Goal: Navigation & Orientation: Understand site structure

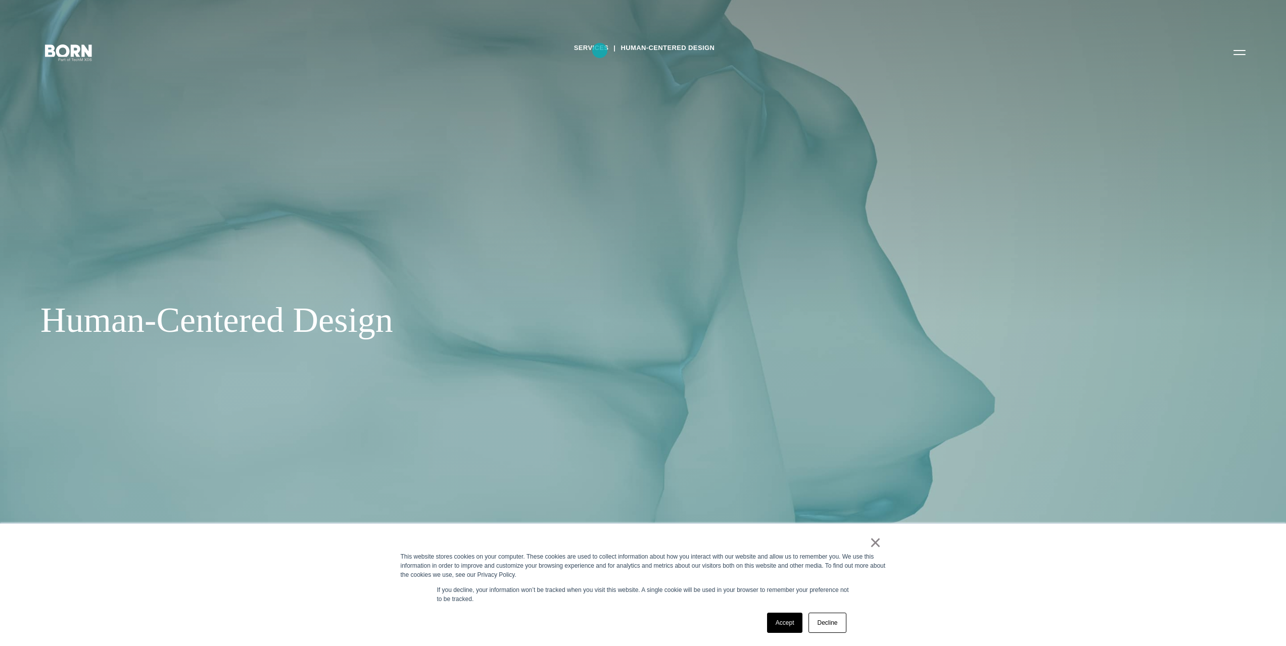
click at [599, 50] on link "Services" at bounding box center [591, 47] width 35 height 15
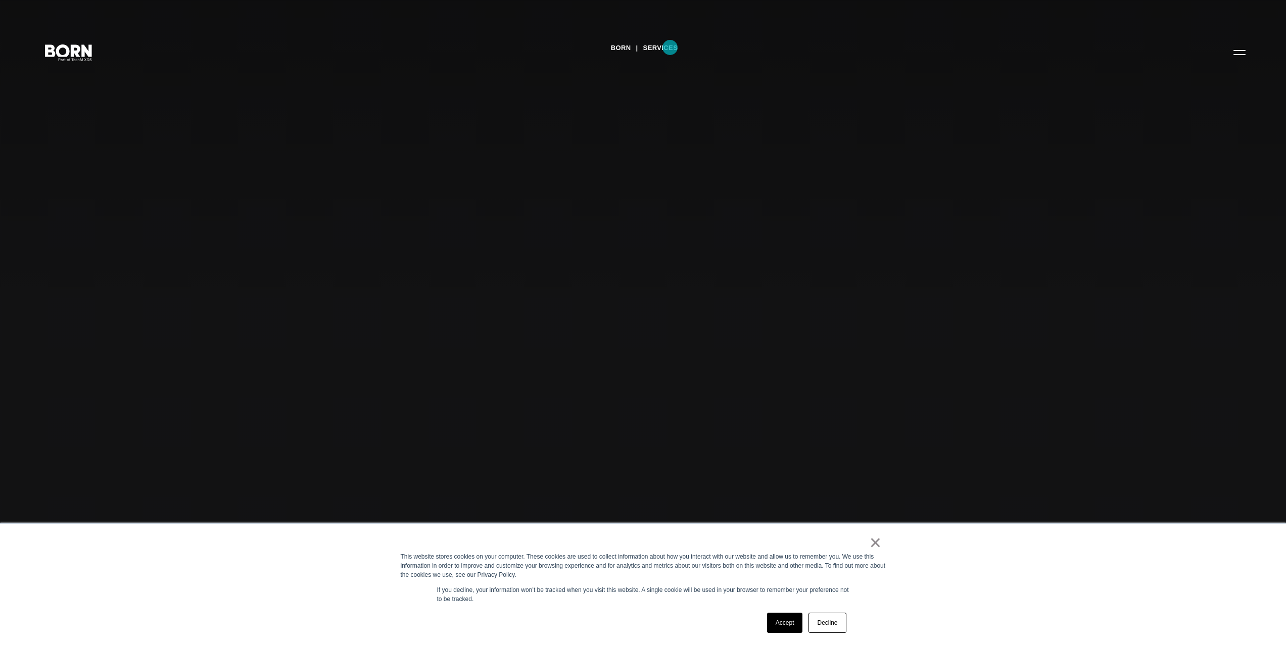
click at [669, 48] on link "Services" at bounding box center [660, 47] width 35 height 15
click at [791, 616] on link "Accept" at bounding box center [785, 623] width 36 height 20
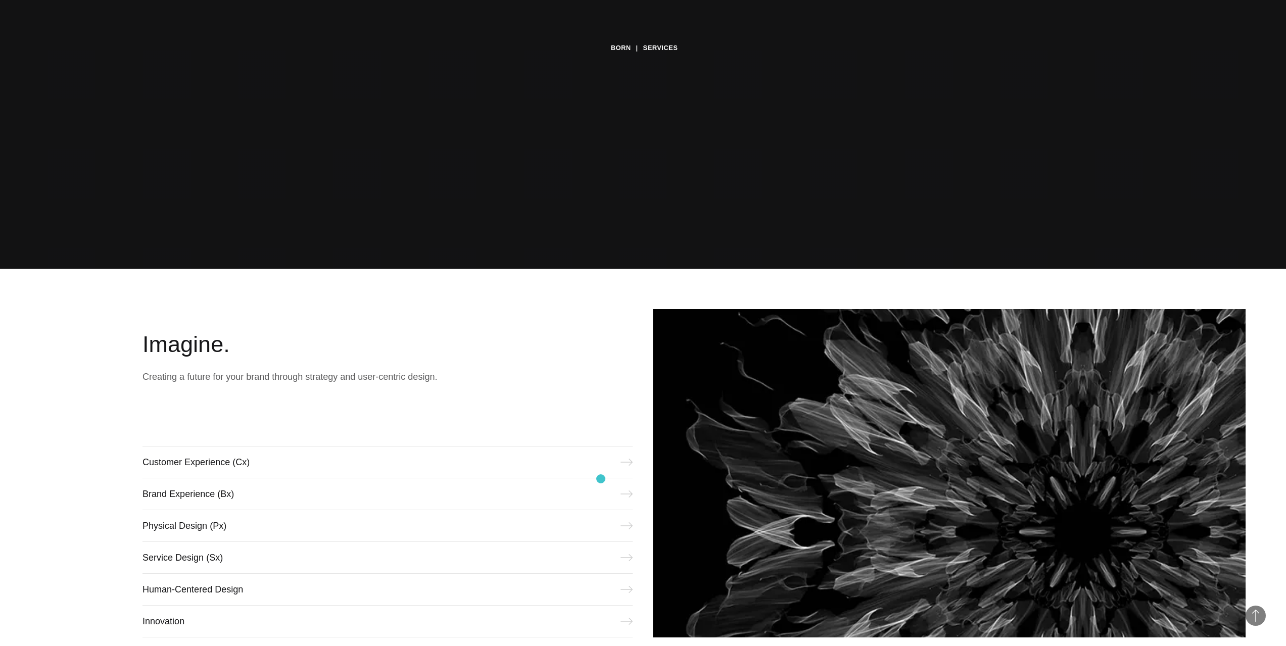
scroll to position [404, 0]
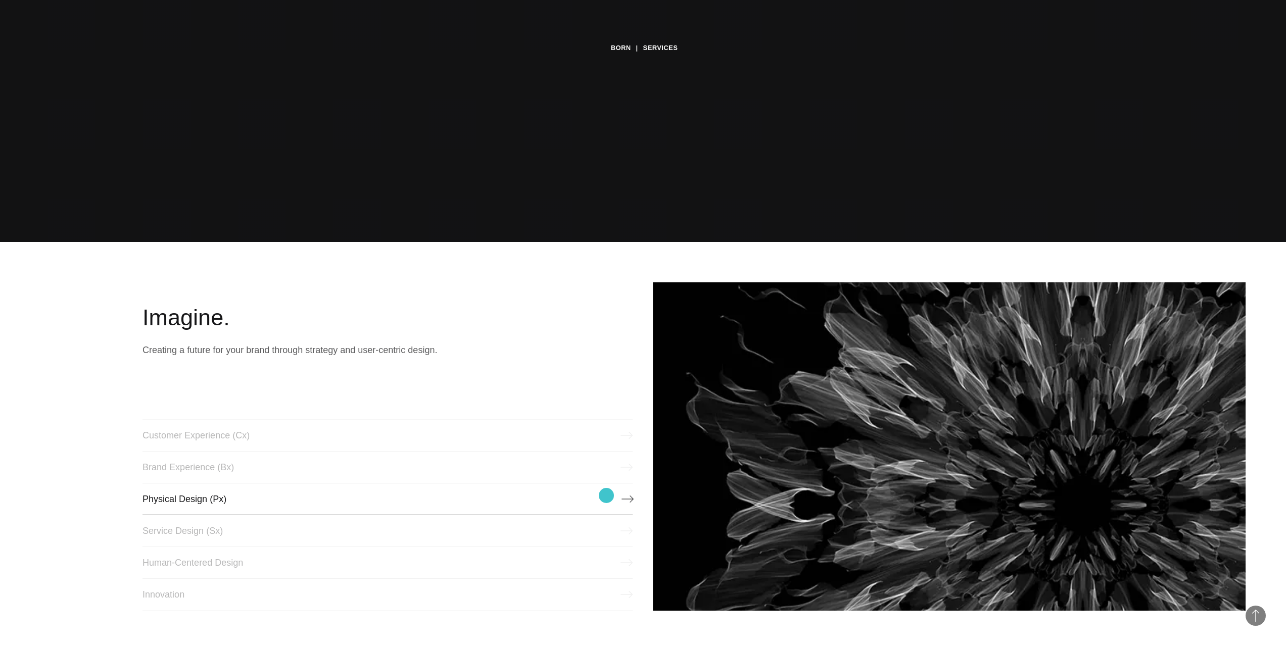
click at [607, 496] on link "Physical Design (Px)" at bounding box center [388, 499] width 490 height 32
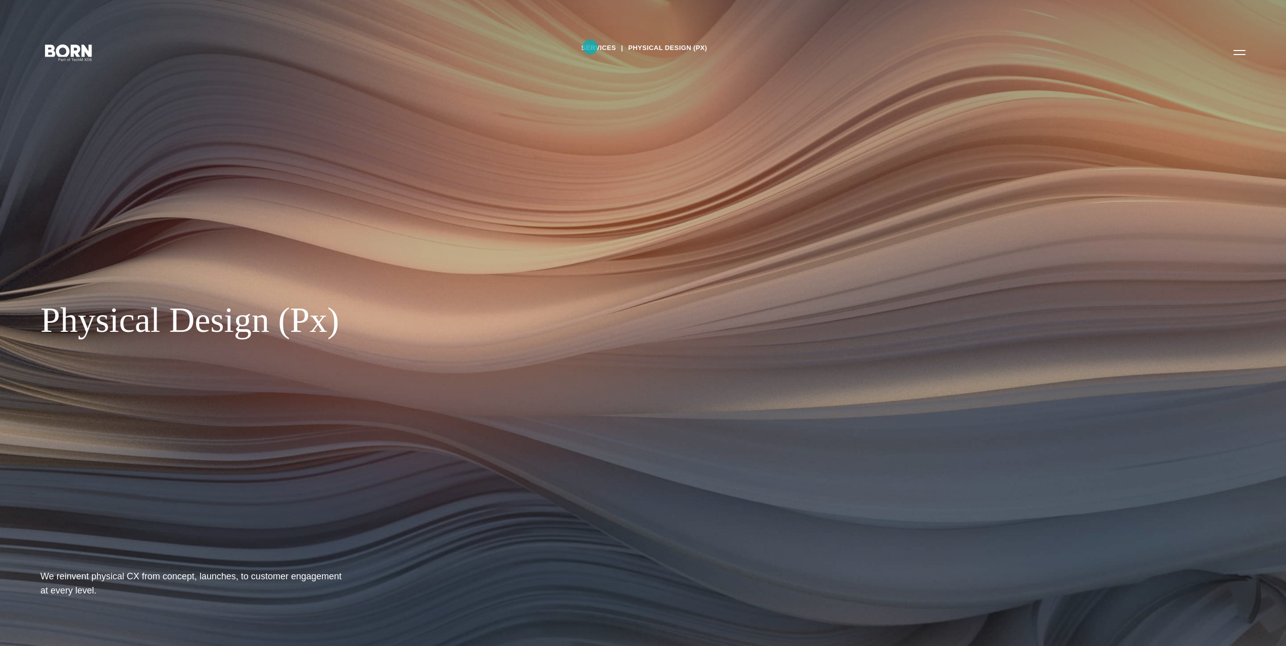
click at [590, 47] on link "Services" at bounding box center [598, 47] width 35 height 15
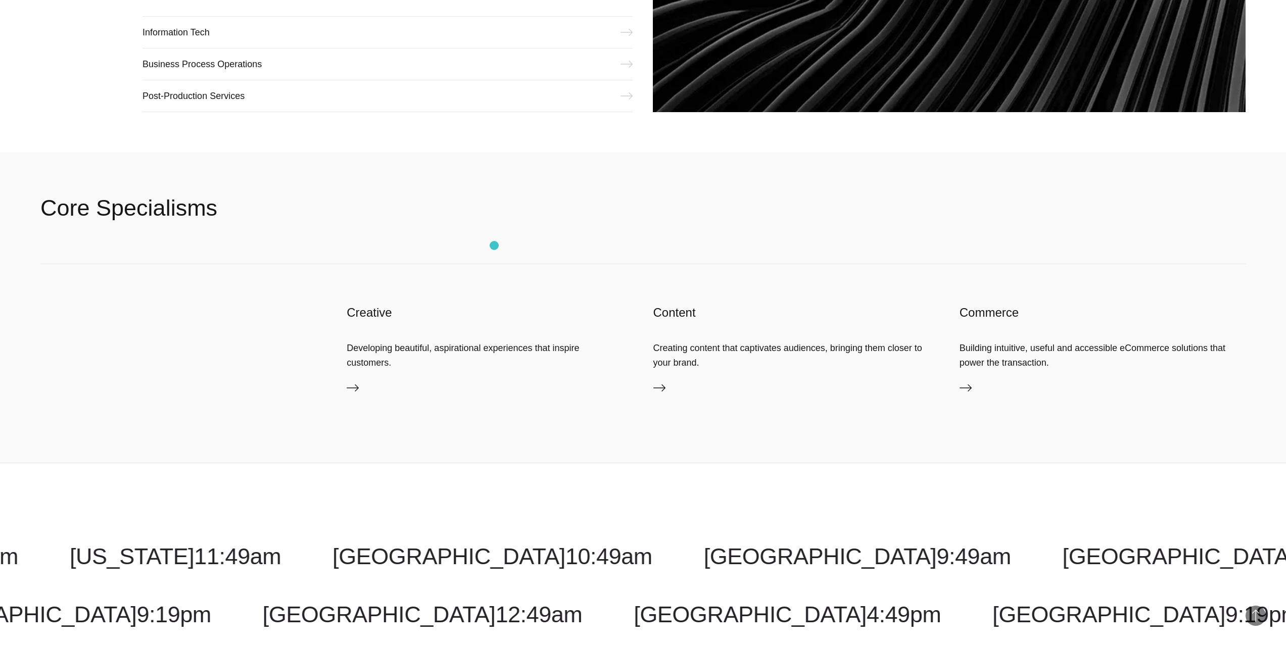
scroll to position [2121, 0]
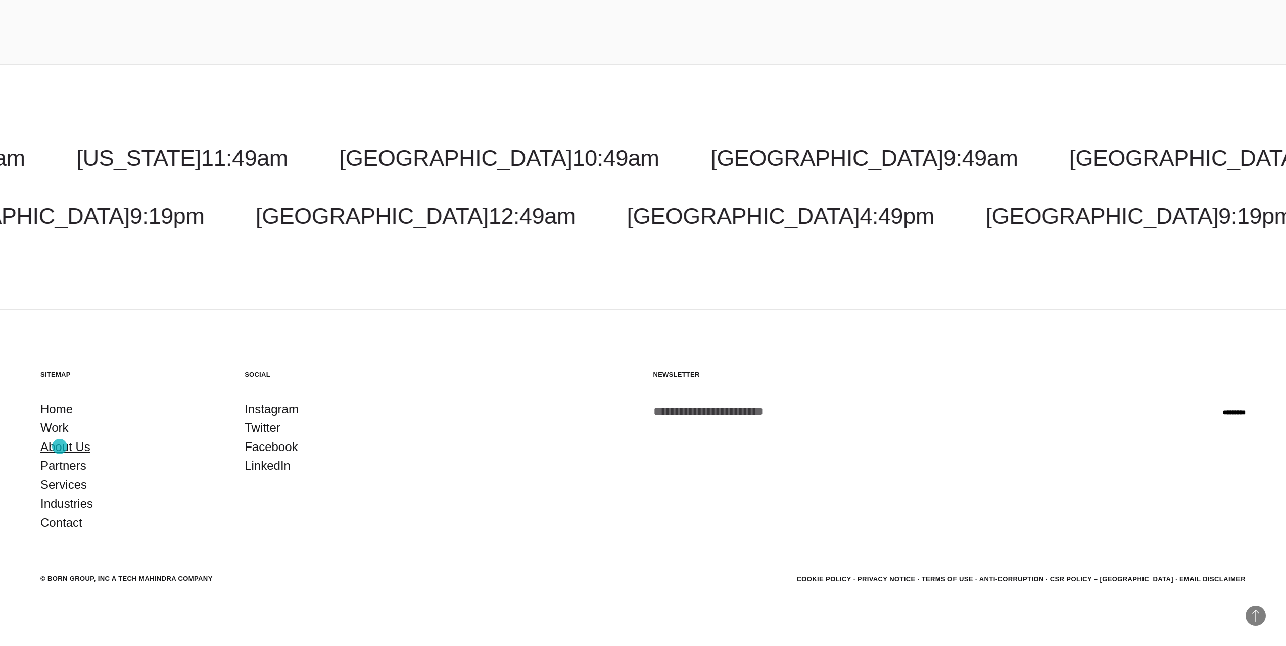
click at [60, 447] on link "About Us" at bounding box center [65, 447] width 50 height 19
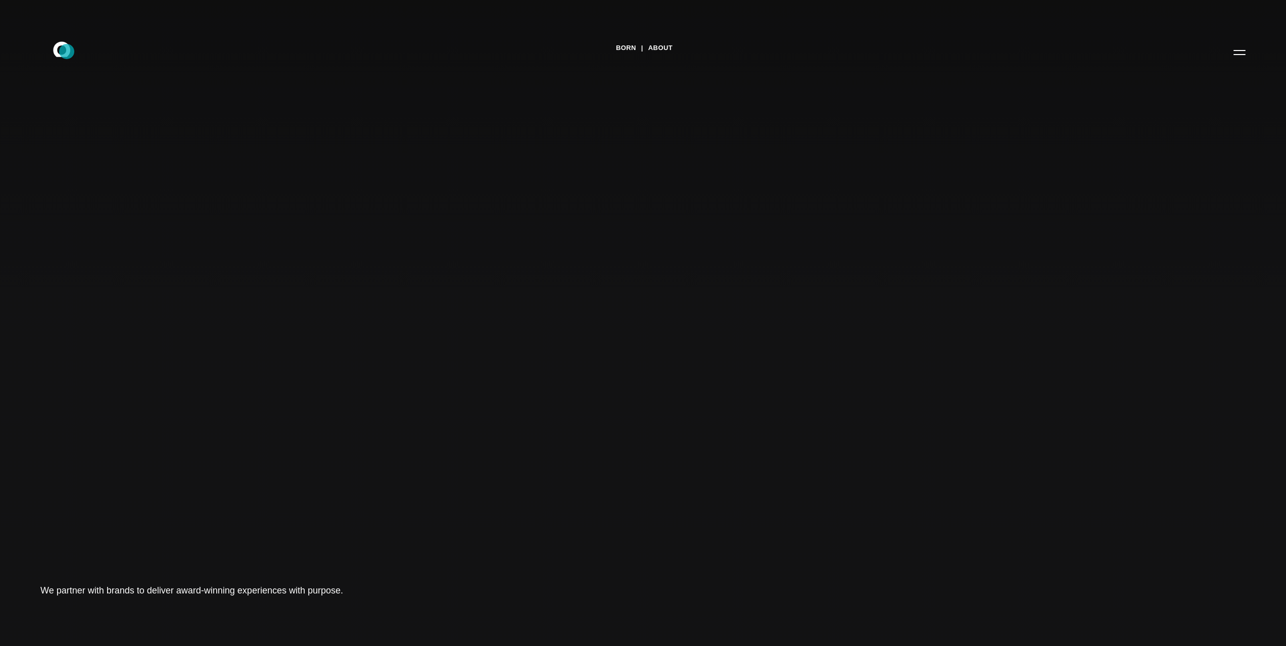
click at [67, 52] on icon at bounding box center [61, 48] width 17 height 15
